Goal: Information Seeking & Learning: Learn about a topic

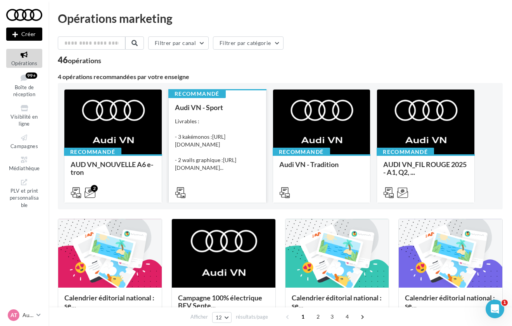
click at [230, 172] on div "Livrables : - 3 kakémonos : [URL][DOMAIN_NAME] - 2 walls graphique : [URL][DOMA…" at bounding box center [217, 144] width 85 height 54
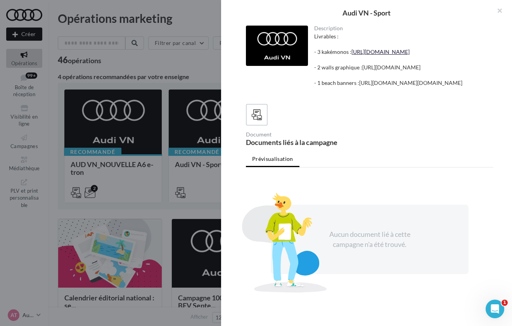
click at [369, 55] on link "[URL][DOMAIN_NAME]" at bounding box center [380, 51] width 58 height 7
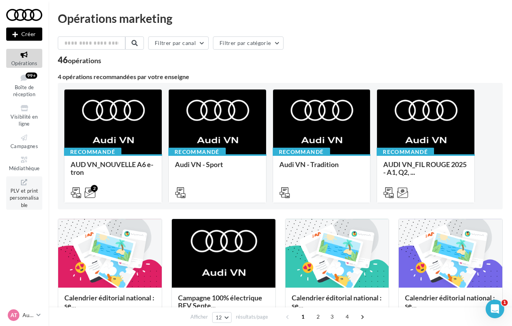
click at [28, 195] on span "PLV et print personnalisable" at bounding box center [24, 197] width 29 height 22
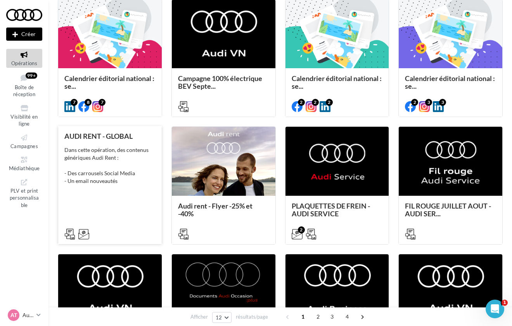
scroll to position [220, 0]
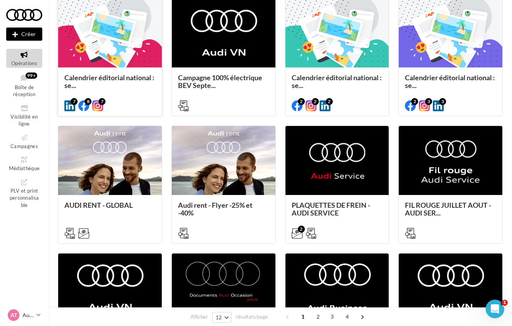
click at [112, 93] on div "Calendrier éditorial national : se..." at bounding box center [109, 91] width 91 height 35
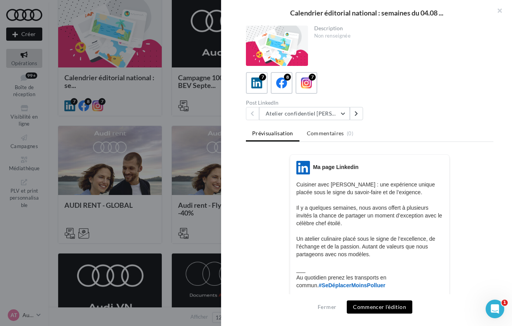
scroll to position [0, 0]
click at [302, 119] on button "Atelier confidentiel Thierry Marx" at bounding box center [304, 113] width 91 height 13
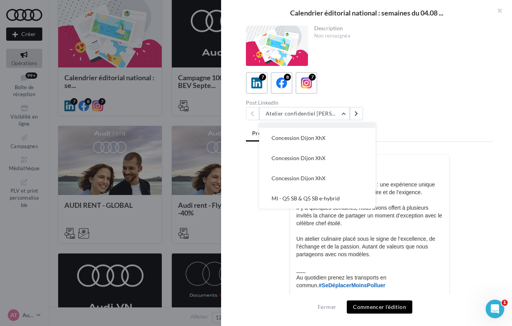
scroll to position [56, 0]
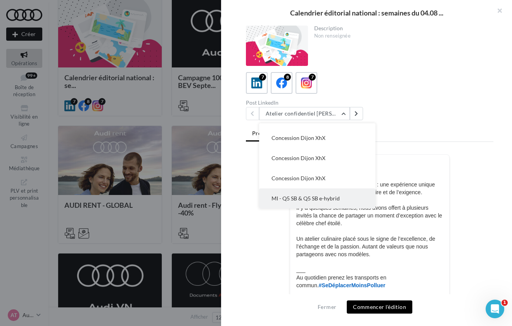
click at [302, 203] on button "MI - Q5 SB & Q5 SB e-hybrid" at bounding box center [317, 198] width 116 height 20
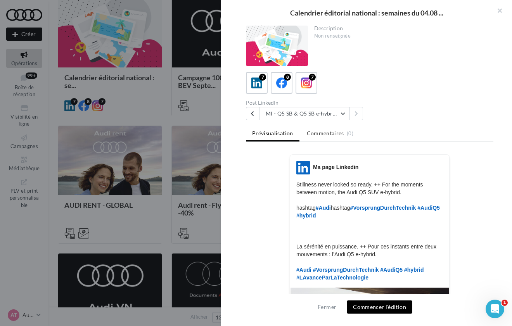
scroll to position [0, 0]
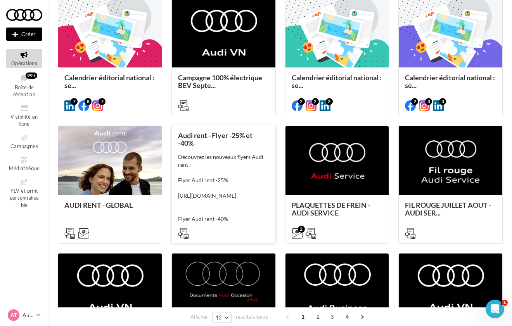
click at [217, 183] on div "Découvrez les nouveaux flyers Audi rent : Flyer Audi rent -25% https://audi.get…" at bounding box center [223, 195] width 91 height 85
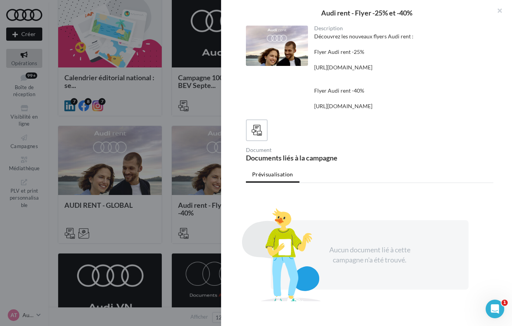
click at [193, 114] on div at bounding box center [256, 163] width 512 height 326
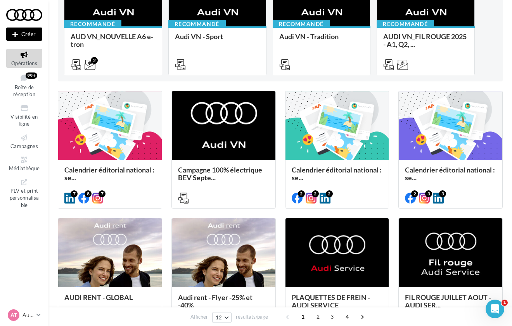
scroll to position [123, 0]
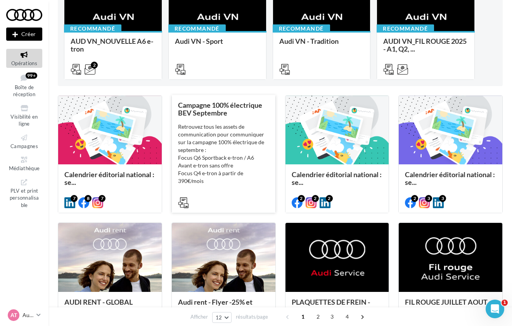
click at [219, 180] on div "Retrouvez tous les assets de communication pour communiquer sur la campagne 100…" at bounding box center [223, 162] width 91 height 78
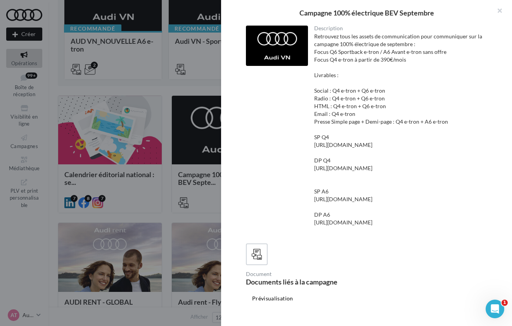
scroll to position [0, 1]
click at [169, 87] on div at bounding box center [256, 163] width 512 height 326
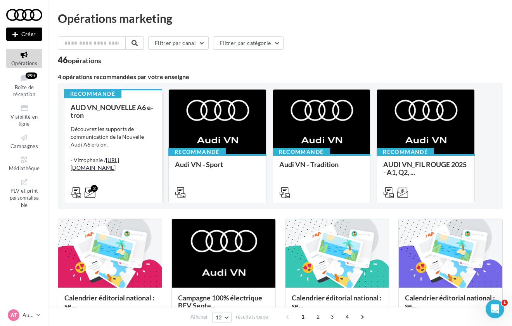
scroll to position [0, 0]
